Goal: Navigation & Orientation: Find specific page/section

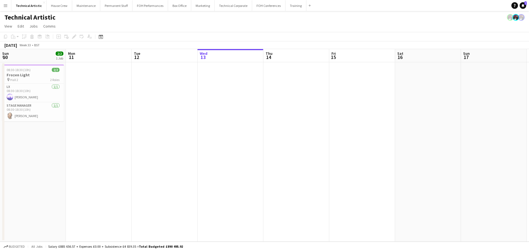
scroll to position [0, 132]
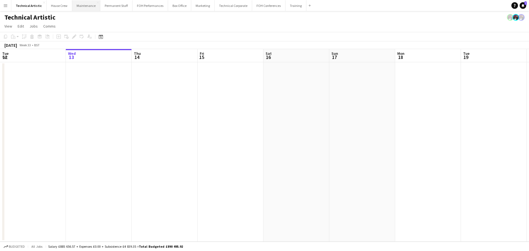
click at [74, 8] on button "Maintenance Close" at bounding box center [86, 5] width 28 height 11
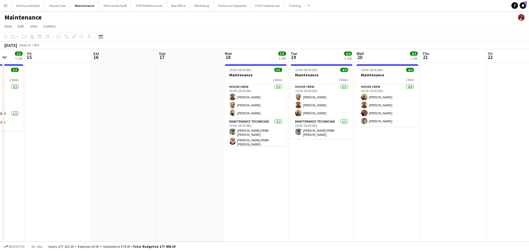
scroll to position [0, 180]
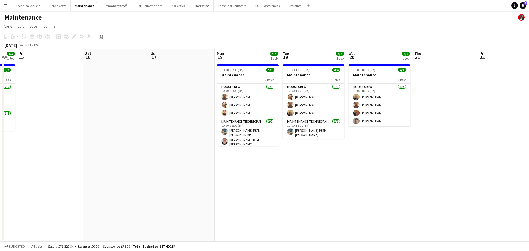
drag, startPoint x: 380, startPoint y: 152, endPoint x: 200, endPoint y: 137, distance: 181.1
click at [200, 137] on app-calendar-viewport "Tue 12 8/8 1 Job Wed 13 6/6 1 Job Thu 14 3/3 1 Job Fri 15 Sat 16 Sun 17 Mon 18 …" at bounding box center [264, 145] width 529 height 193
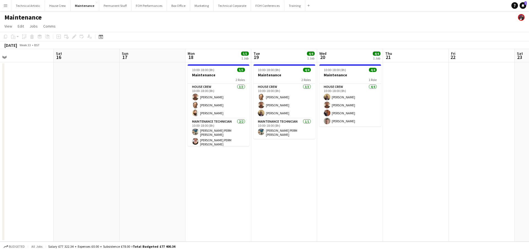
scroll to position [0, 158]
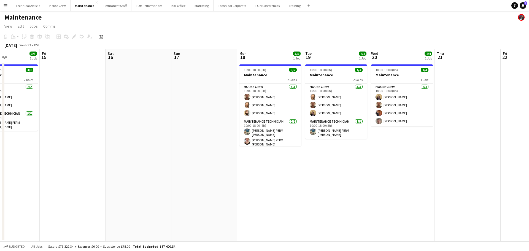
drag, startPoint x: 355, startPoint y: 148, endPoint x: 340, endPoint y: 151, distance: 14.2
click at [340, 151] on app-calendar-viewport "Tue 12 8/8 1 Job Wed 13 6/6 1 Job Thu 14 3/3 1 Job Fri 15 Sat 16 Sun 17 Mon 18 …" at bounding box center [264, 145] width 529 height 193
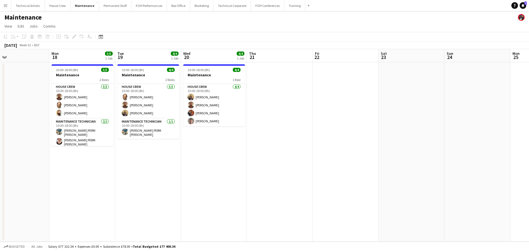
scroll to position [0, 174]
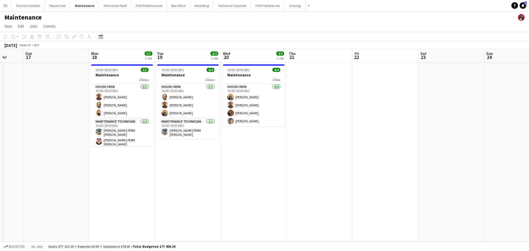
drag, startPoint x: 397, startPoint y: 158, endPoint x: 249, endPoint y: 141, distance: 149.2
click at [249, 141] on app-calendar-viewport "Thu 14 3/3 1 Job Fri 15 Sat 16 Sun 17 Mon 18 5/5 1 Job Tue 19 4/4 1 Job Wed 20 …" at bounding box center [264, 145] width 529 height 193
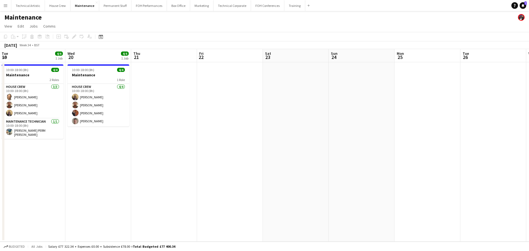
drag, startPoint x: 396, startPoint y: 106, endPoint x: 121, endPoint y: 90, distance: 276.0
click at [123, 89] on app-calendar-viewport "Sat 16 Sun 17 Mon 18 5/5 1 Job Tue 19 4/4 1 Job Wed 20 4/4 1 Job Thu 21 Fri 22 …" at bounding box center [264, 145] width 529 height 193
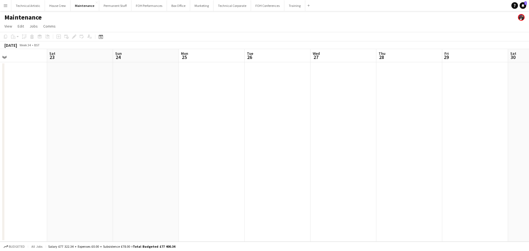
drag, startPoint x: 261, startPoint y: 100, endPoint x: 229, endPoint y: 94, distance: 33.0
click at [229, 94] on app-calendar-viewport "Tue 19 4/4 1 Job Wed 20 4/4 1 Job Thu 21 Fri 22 Sat 23 Sun 24 Mon 25 Tue 26 Wed…" at bounding box center [264, 145] width 529 height 193
drag, startPoint x: 452, startPoint y: 112, endPoint x: 223, endPoint y: 104, distance: 228.8
click at [223, 104] on app-calendar-viewport "Wed 20 4/4 1 Job Thu 21 Fri 22 Sat 23 Sun 24 Mon 25 Tue 26 Wed 27 Thu 28 Fri 29…" at bounding box center [264, 145] width 529 height 193
drag, startPoint x: 270, startPoint y: 109, endPoint x: 223, endPoint y: 101, distance: 47.1
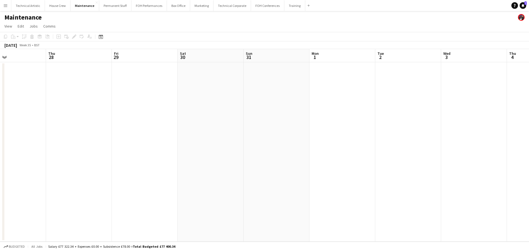
click at [223, 101] on app-calendar-viewport "Sun 24 Mon 25 Tue 26 Wed 27 Thu 28 Fri 29 Sat 30 Sun 31 Mon 1 Tue 2 Wed 3 Thu 4…" at bounding box center [264, 145] width 529 height 193
drag, startPoint x: 346, startPoint y: 94, endPoint x: 427, endPoint y: 93, distance: 81.5
click at [427, 93] on app-calendar-viewport "Wed 27 Thu 28 Fri 29 Sat 30 Sun 31 Mon 1 Tue 2 Wed 3 Thu 4 Fri 5 Sat 6 Sun 7 Mo…" at bounding box center [264, 145] width 529 height 193
drag, startPoint x: 124, startPoint y: 117, endPoint x: 413, endPoint y: 114, distance: 289.8
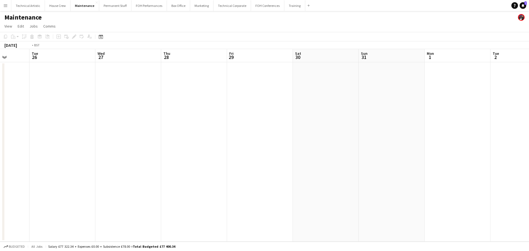
click at [413, 112] on app-calendar-viewport "Sat 23 Sun 24 Mon 25 Tue 26 Wed 27 Thu 28 Fri 29 Sat 30 Sun 31 Mon 1 Tue 2 Wed …" at bounding box center [264, 145] width 529 height 193
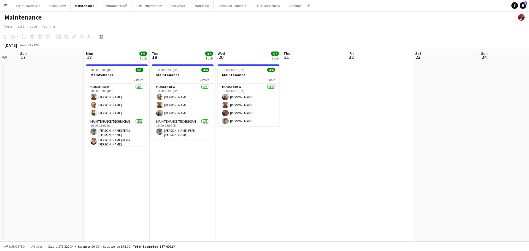
drag, startPoint x: 169, startPoint y: 125, endPoint x: 471, endPoint y: 101, distance: 302.6
click at [471, 101] on app-calendar-viewport "Thu 14 3/3 1 Job Fri 15 Sat 16 Sun 17 Mon 18 5/5 1 Job Tue 19 4/4 1 Job Wed 20 …" at bounding box center [264, 145] width 529 height 193
